Goal: Complete application form: Complete application form

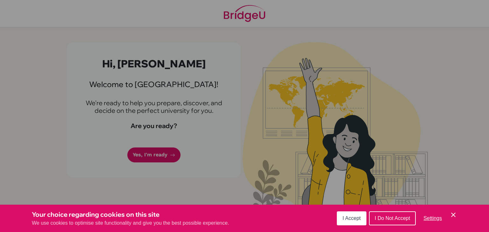
click at [208, 102] on div "Cookie Preferences" at bounding box center [244, 116] width 489 height 232
click at [352, 218] on span "I Accept" at bounding box center [351, 218] width 18 height 5
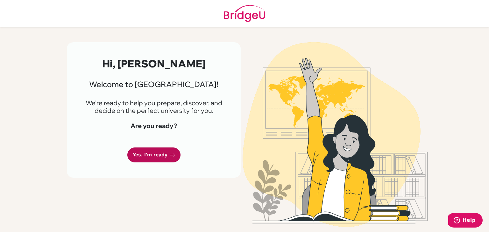
click at [160, 160] on link "Yes, I'm ready" at bounding box center [153, 155] width 53 height 15
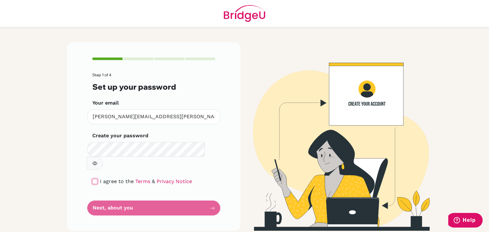
click at [97, 179] on input "checkbox" at bounding box center [94, 181] width 5 height 5
checkbox input "true"
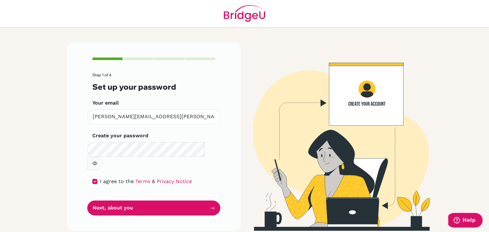
click at [103, 157] on button "button" at bounding box center [95, 163] width 16 height 13
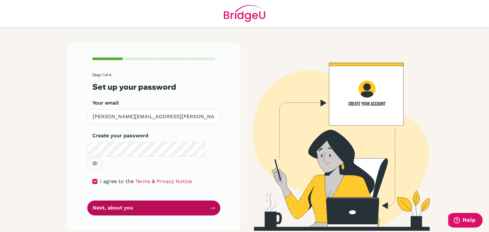
click at [197, 201] on button "Next, about you" at bounding box center [153, 208] width 133 height 15
